Goal: Task Accomplishment & Management: Use online tool/utility

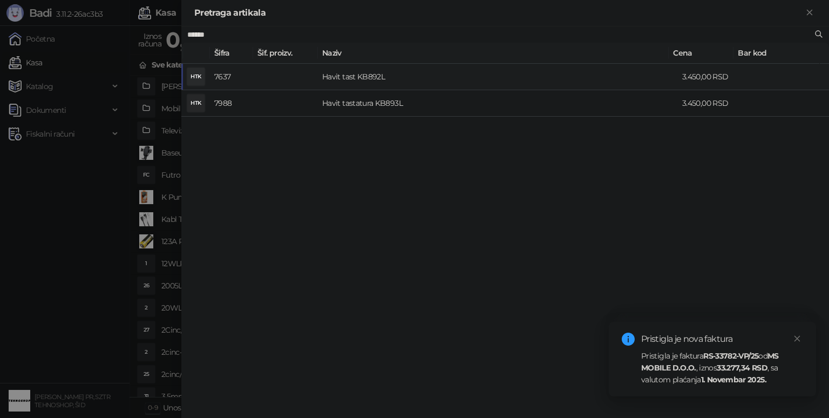
type input "******"
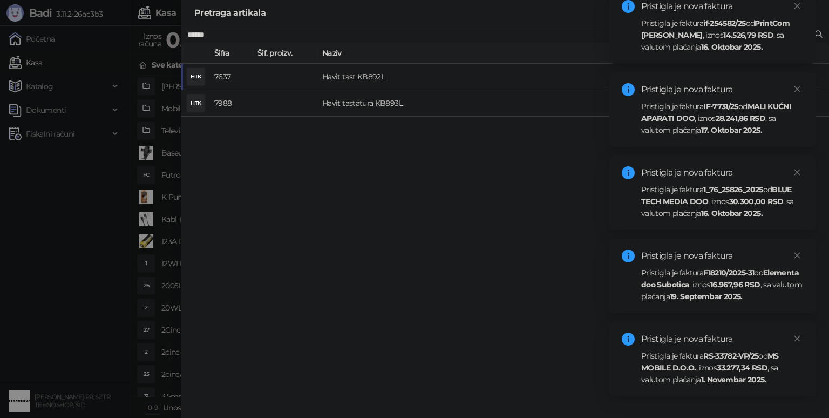
click at [703, 381] on strong "1. Novembar 2025." at bounding box center [733, 380] width 65 height 10
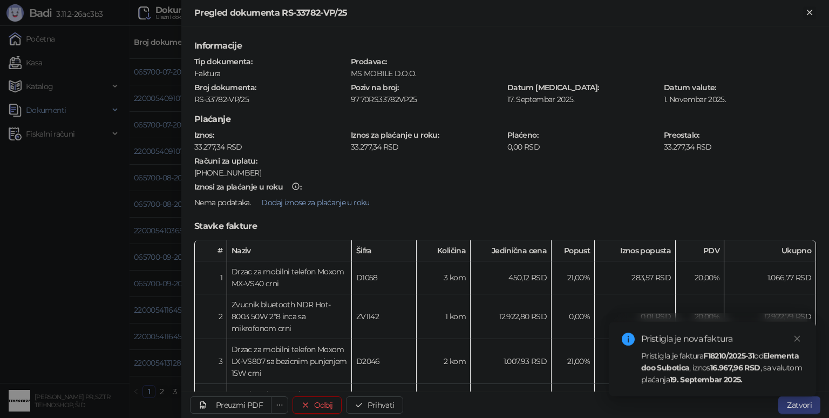
click at [807, 11] on icon "Zatvori" at bounding box center [810, 13] width 10 height 10
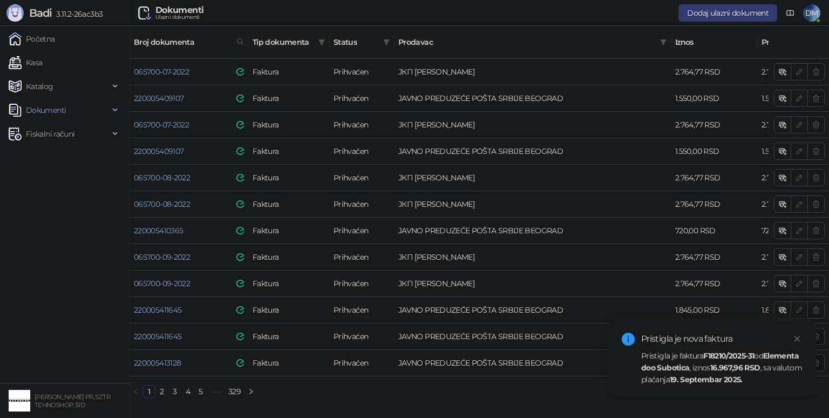
click at [238, 389] on link "329" at bounding box center [234, 392] width 19 height 12
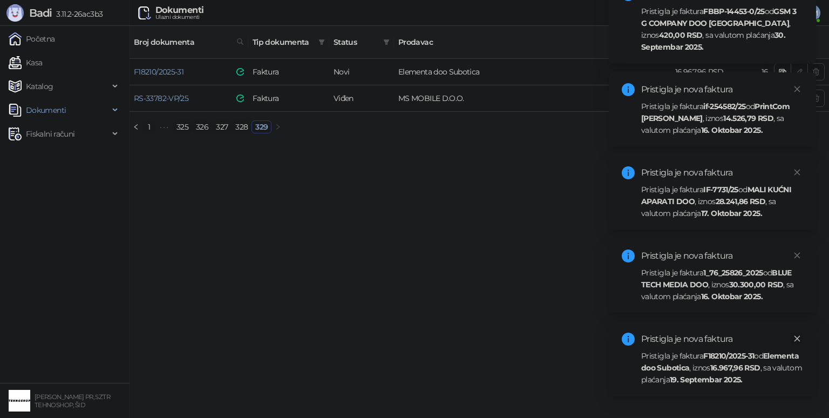
click at [800, 339] on icon "close" at bounding box center [798, 339] width 8 height 8
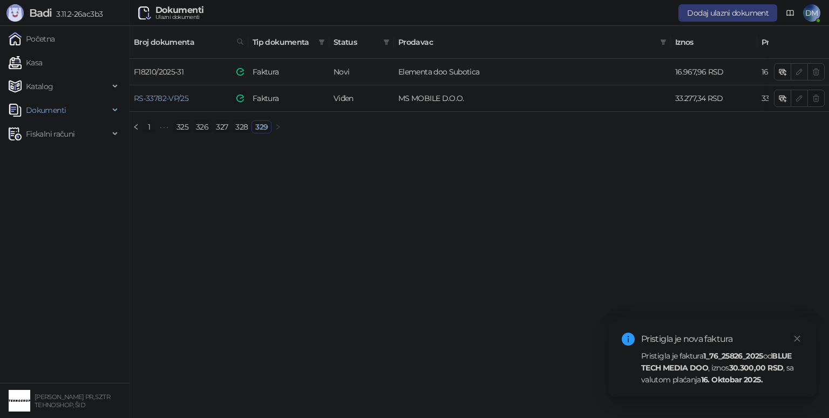
click at [163, 67] on link "F18210/2025-31" at bounding box center [159, 72] width 50 height 10
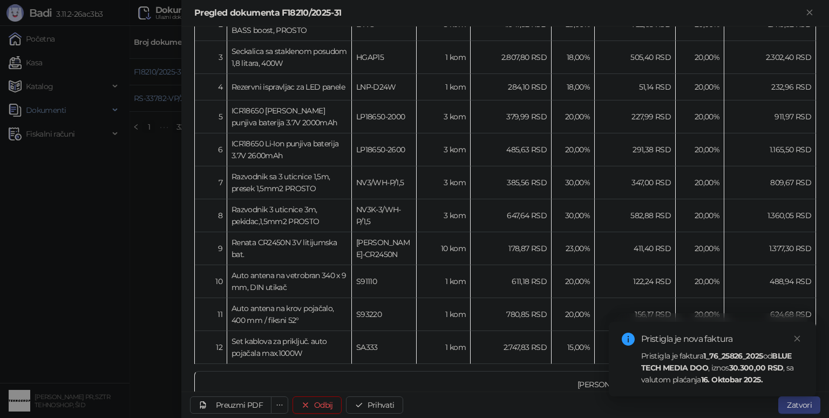
scroll to position [324, 0]
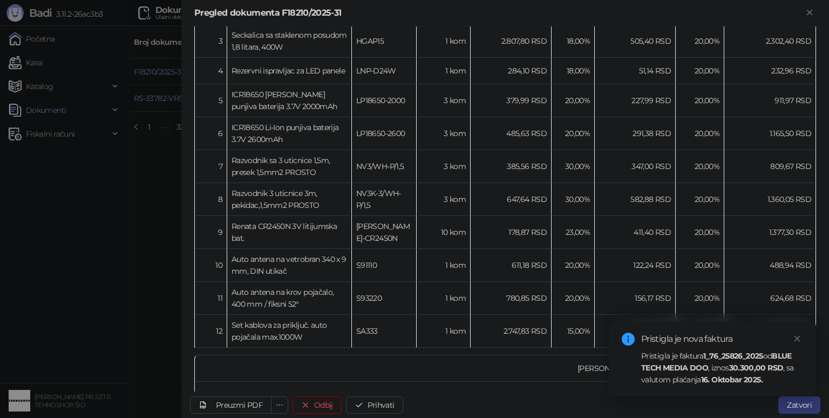
click at [164, 255] on div at bounding box center [414, 209] width 829 height 418
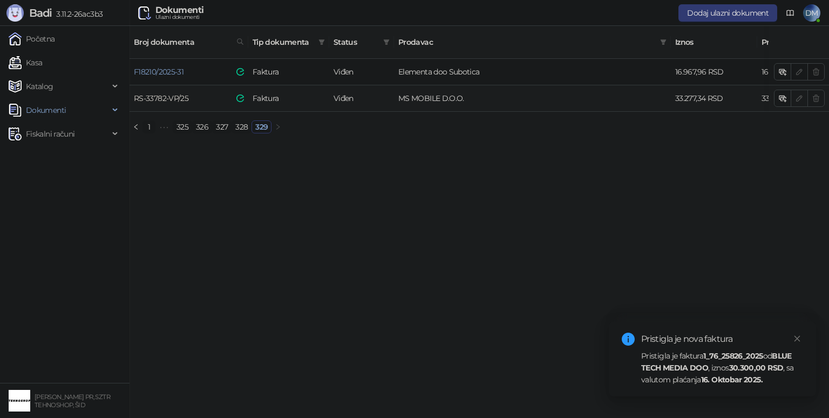
click at [173, 93] on link "RS-33782-VP/25" at bounding box center [161, 98] width 55 height 10
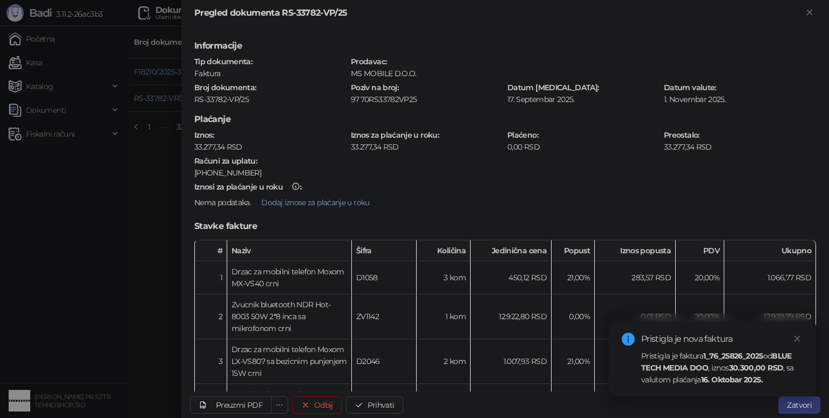
click at [159, 207] on div at bounding box center [414, 209] width 829 height 418
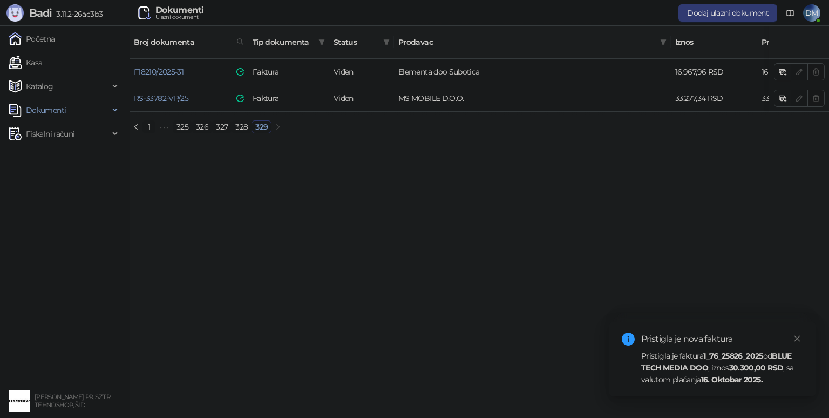
click at [242, 123] on link "328" at bounding box center [241, 127] width 19 height 12
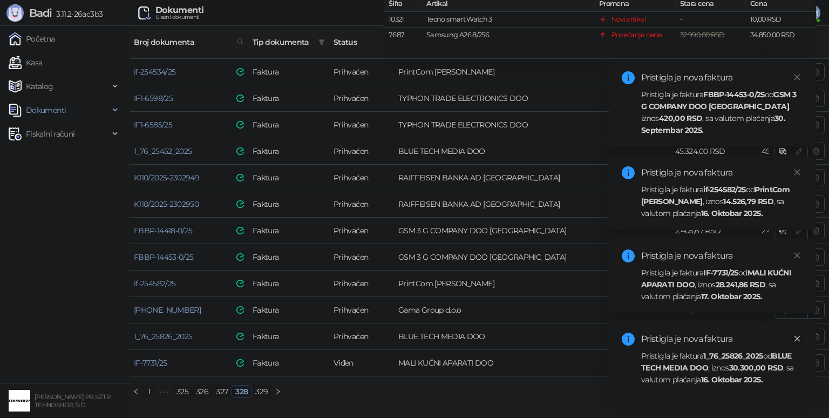
click at [798, 339] on icon "close" at bounding box center [798, 339] width 6 height 6
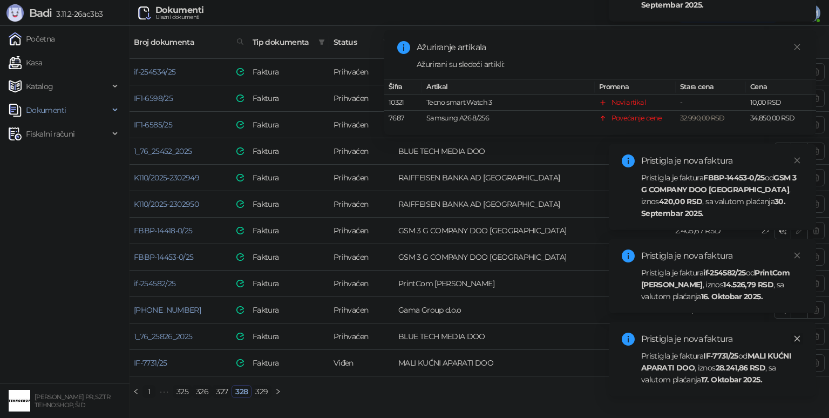
click at [797, 336] on icon "close" at bounding box center [798, 339] width 8 height 8
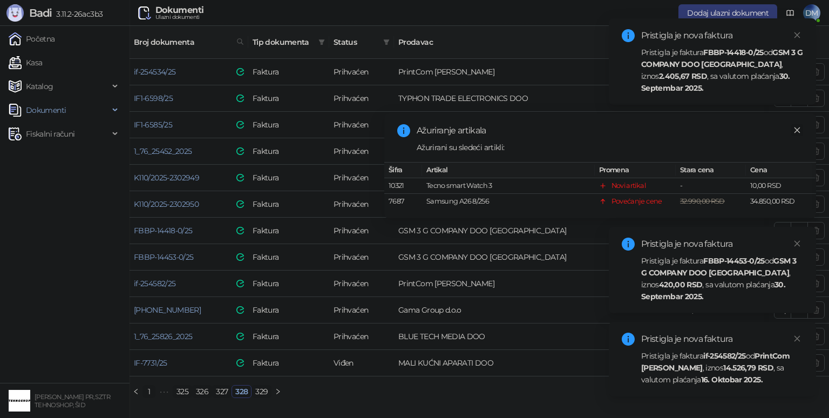
click at [800, 130] on icon "close" at bounding box center [798, 130] width 8 height 8
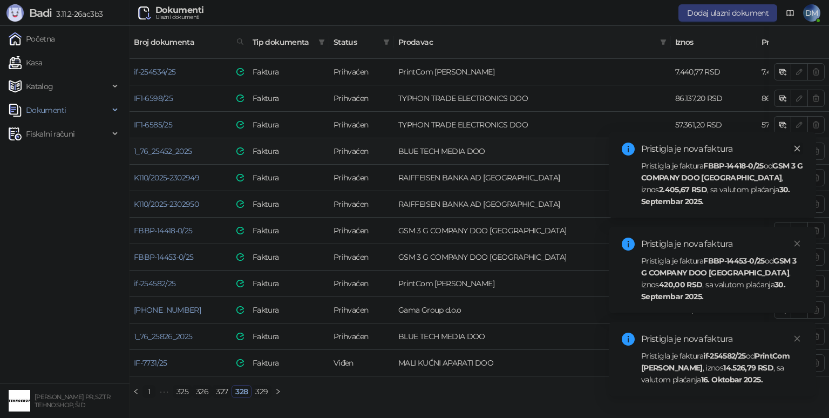
click at [799, 147] on icon "close" at bounding box center [798, 149] width 6 height 6
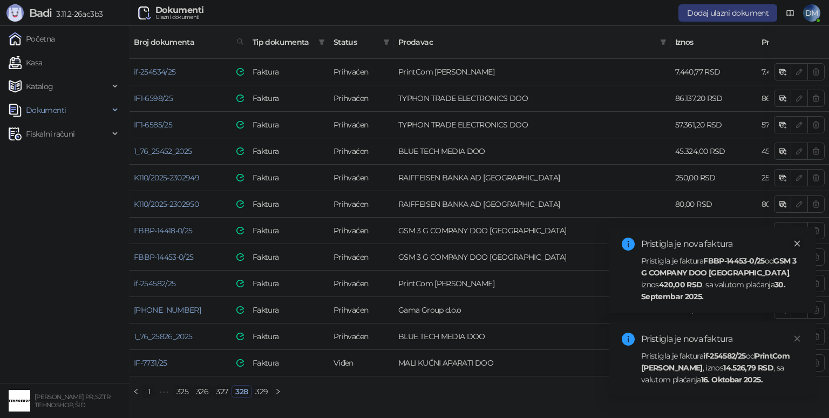
click at [798, 240] on icon "close" at bounding box center [798, 244] width 8 height 8
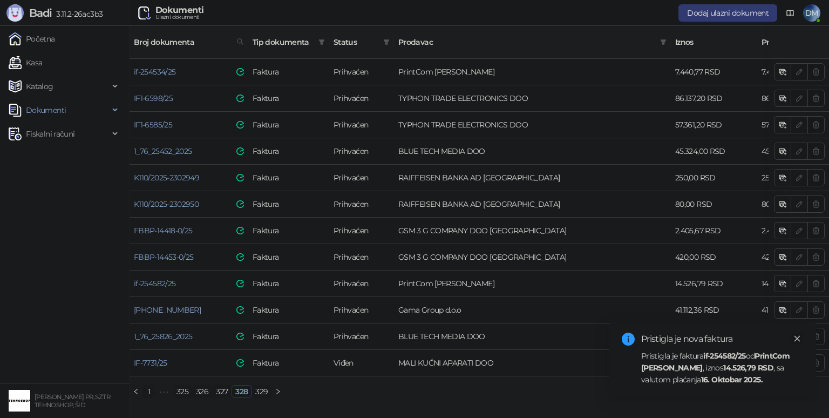
click at [799, 338] on icon "close" at bounding box center [798, 339] width 8 height 8
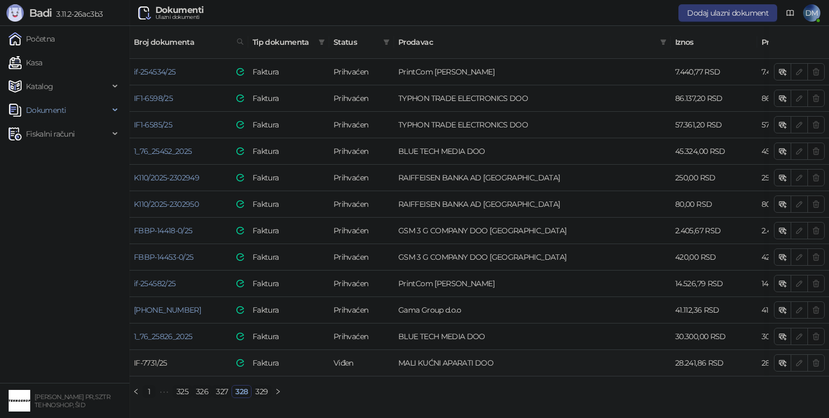
click at [153, 358] on link "IF-7731/25" at bounding box center [150, 363] width 33 height 10
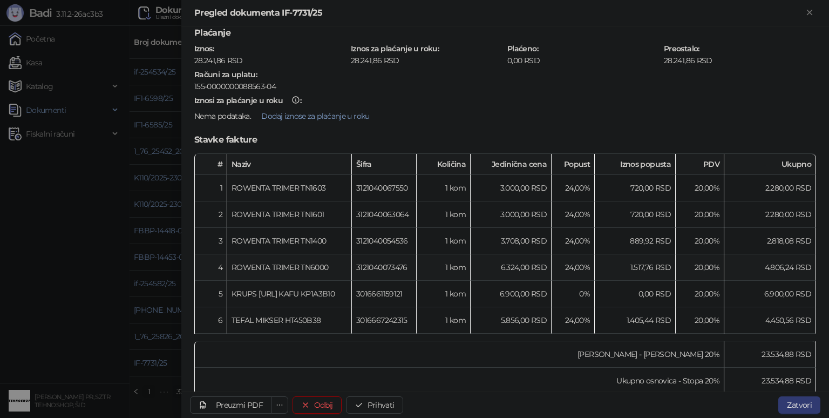
scroll to position [216, 0]
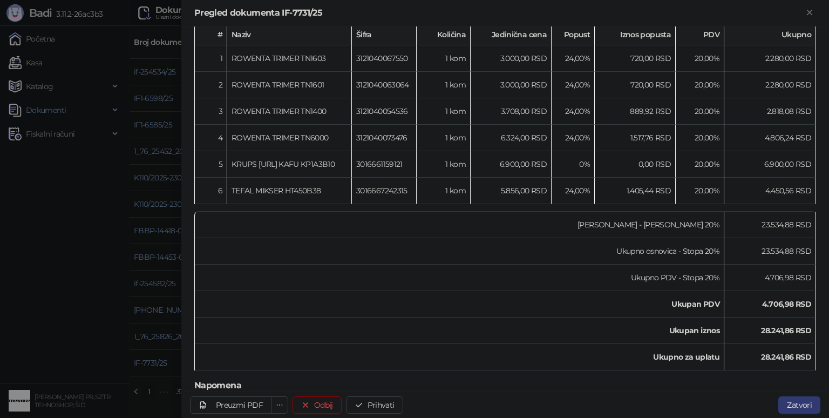
click at [84, 288] on div at bounding box center [414, 209] width 829 height 418
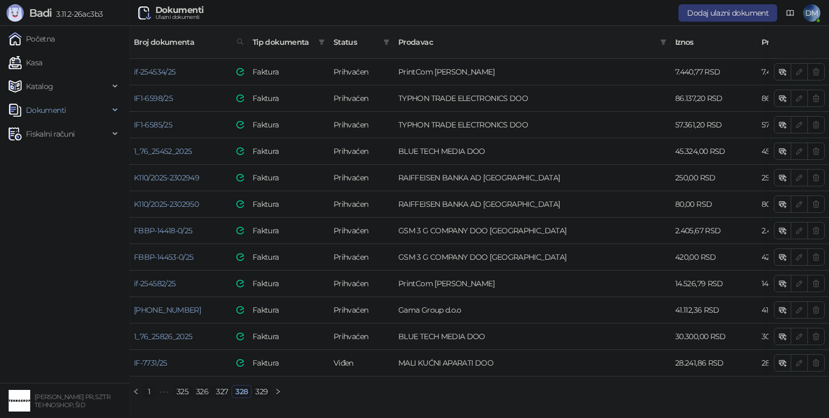
click at [261, 392] on link "329" at bounding box center [261, 392] width 19 height 12
